Goal: Navigation & Orientation: Find specific page/section

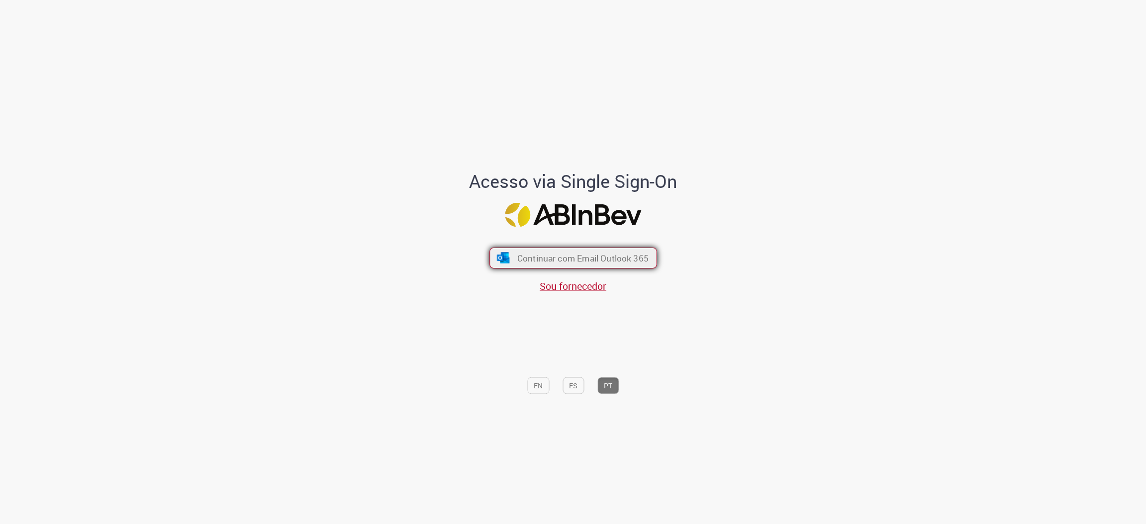
click at [603, 261] on span "Continuar com Email Outlook 365" at bounding box center [582, 258] width 131 height 11
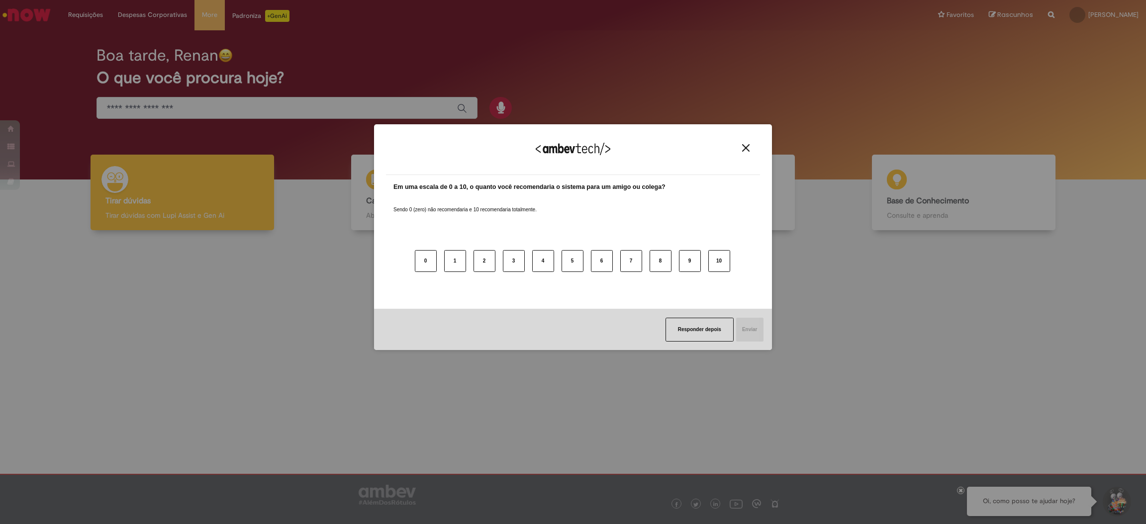
click at [745, 154] on div "Agradecemos seu feedback!" at bounding box center [573, 155] width 374 height 39
click at [750, 142] on div "Agradecemos seu feedback!" at bounding box center [573, 155] width 374 height 39
click at [748, 144] on img "Close" at bounding box center [745, 147] width 7 height 7
click at [750, 152] on div "Agradecemos seu feedback!" at bounding box center [573, 155] width 374 height 39
click at [749, 145] on button "Close" at bounding box center [745, 148] width 13 height 8
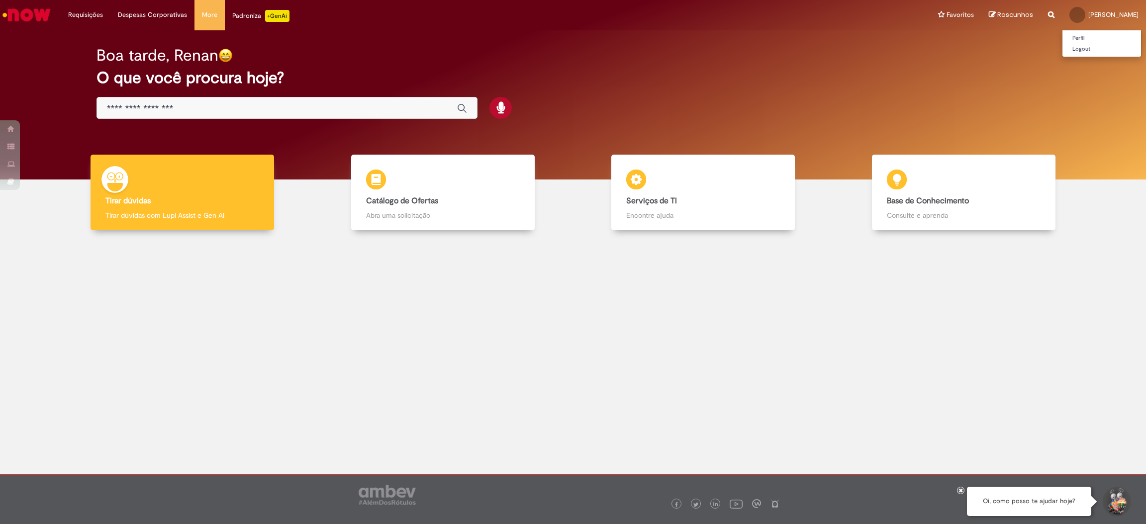
click at [1069, 16] on div at bounding box center [1077, 15] width 16 height 16
